Goal: Information Seeking & Learning: Find contact information

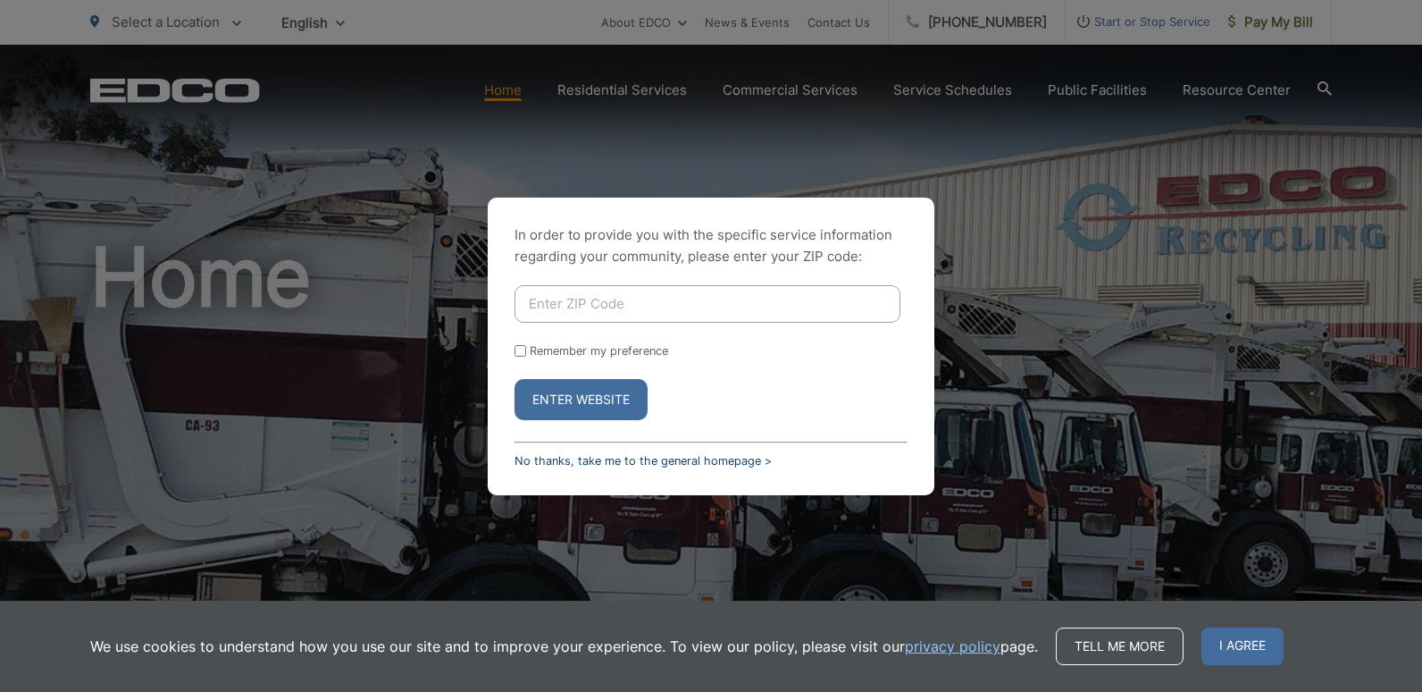
click at [572, 457] on link "No thanks, take me to the general homepage >" at bounding box center [643, 460] width 257 height 13
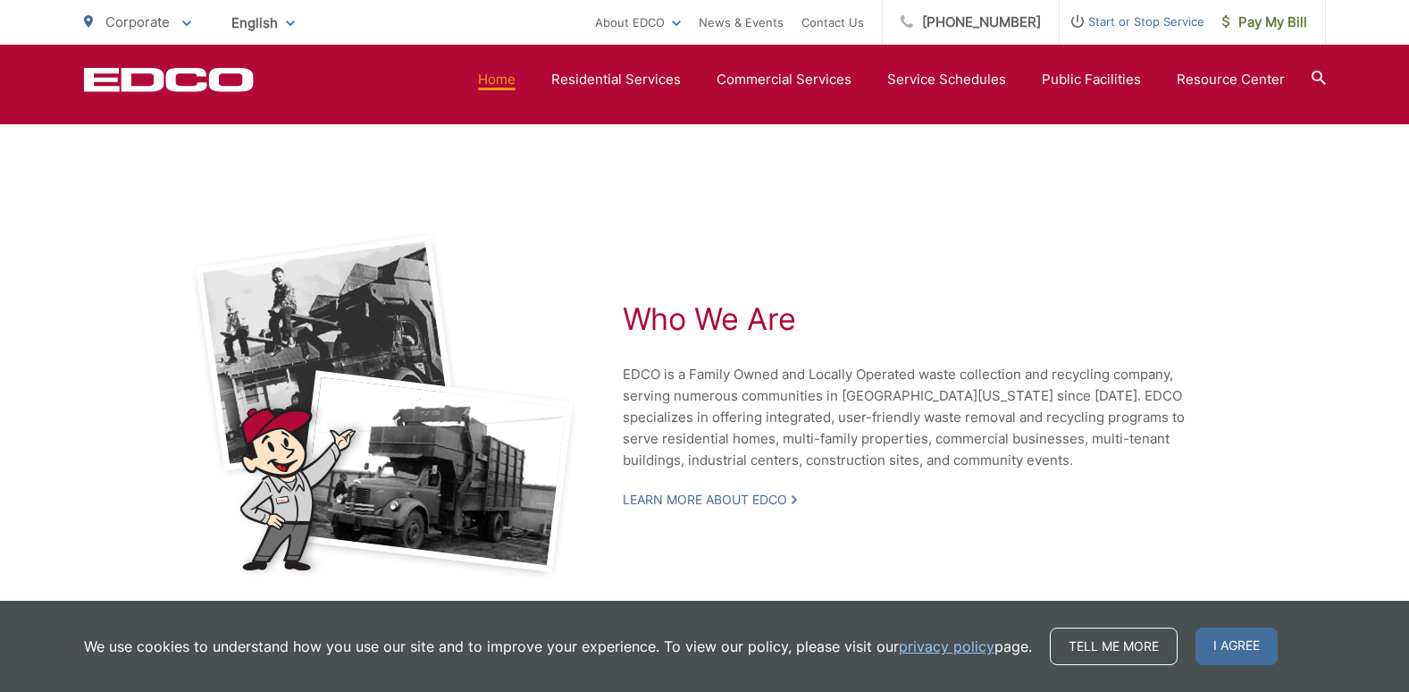
scroll to position [3719, 0]
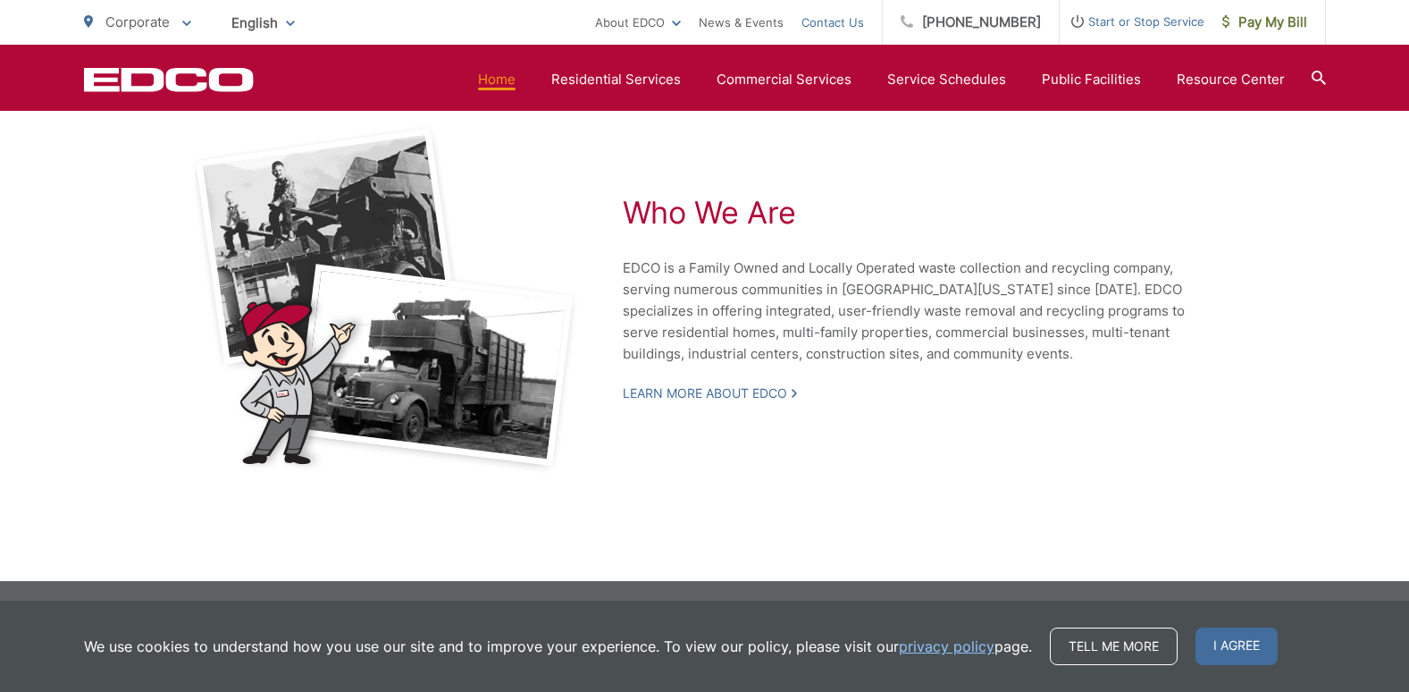
click at [838, 19] on link "Contact Us" at bounding box center [832, 22] width 63 height 21
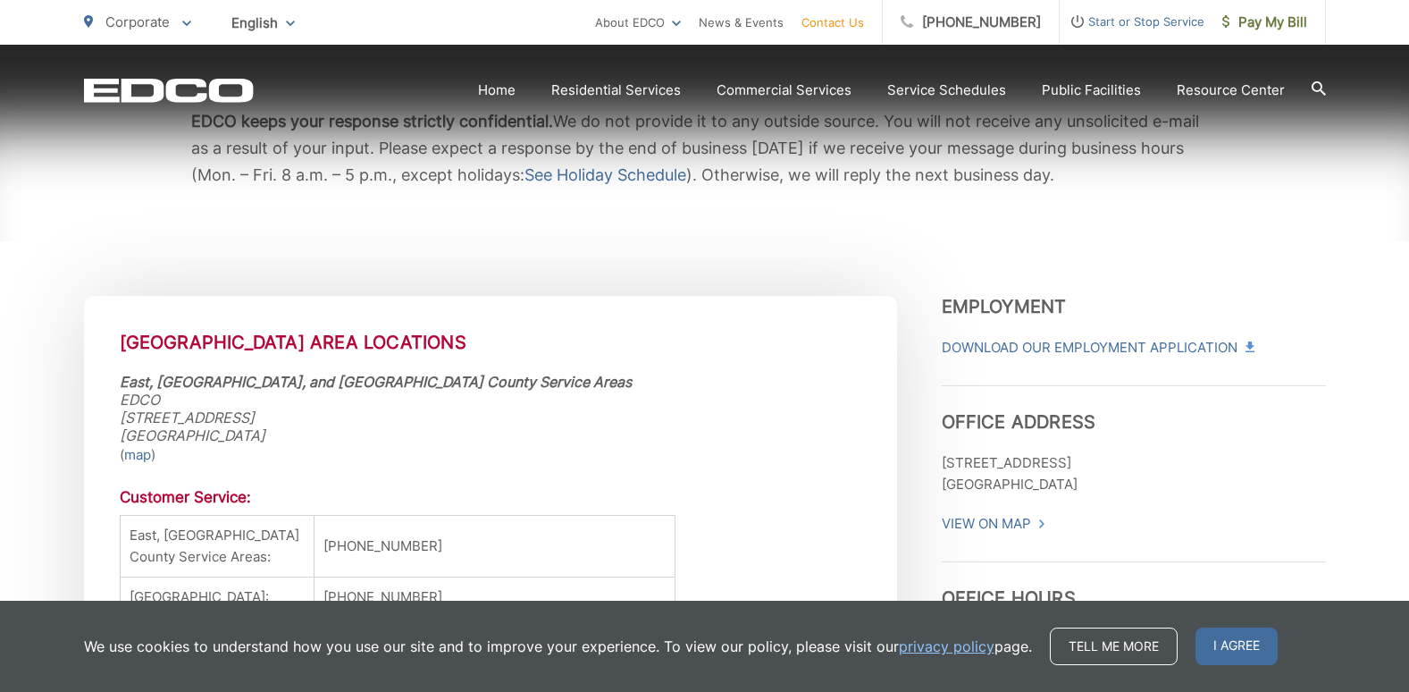
scroll to position [357, 0]
